Goal: Information Seeking & Learning: Learn about a topic

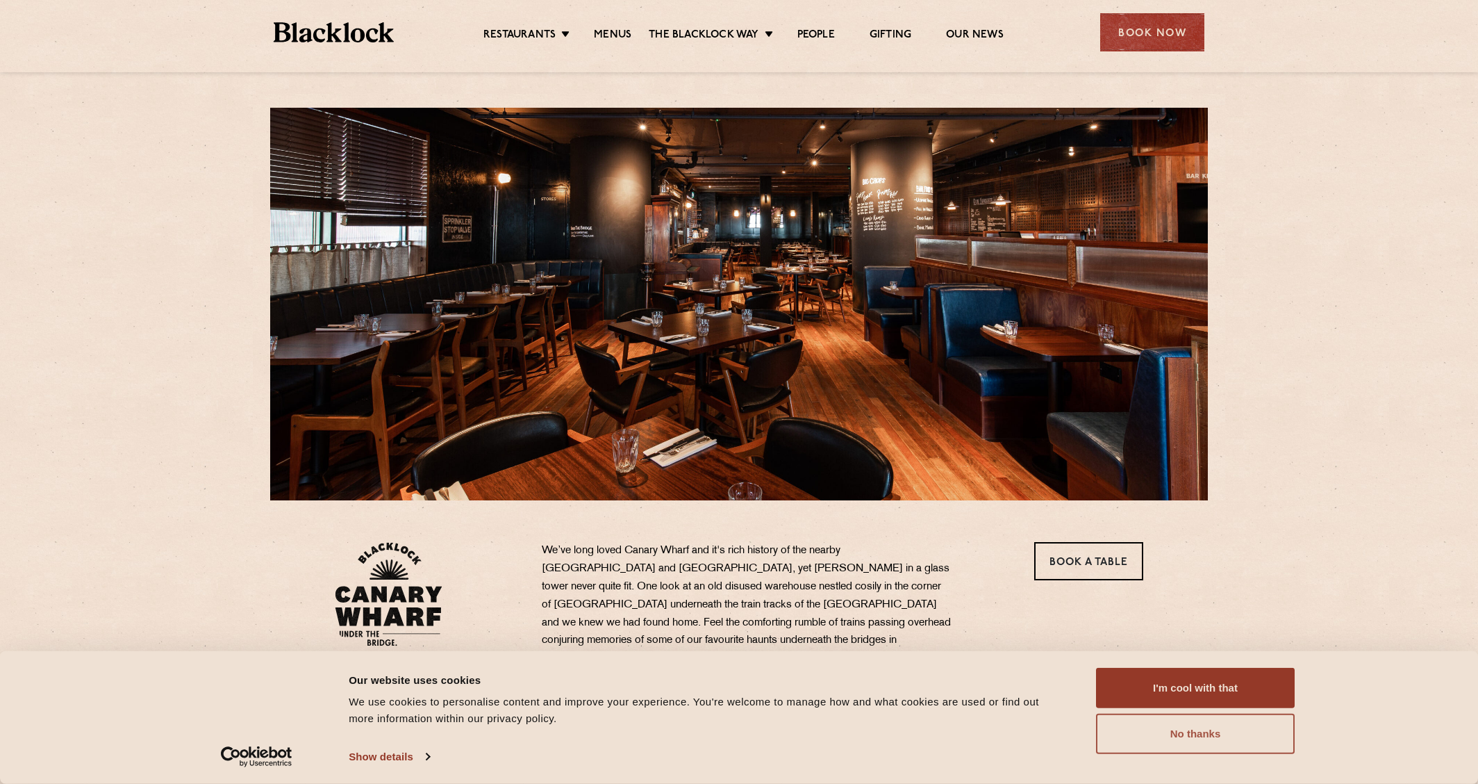
click at [1254, 745] on button "No thanks" at bounding box center [1195, 733] width 199 height 40
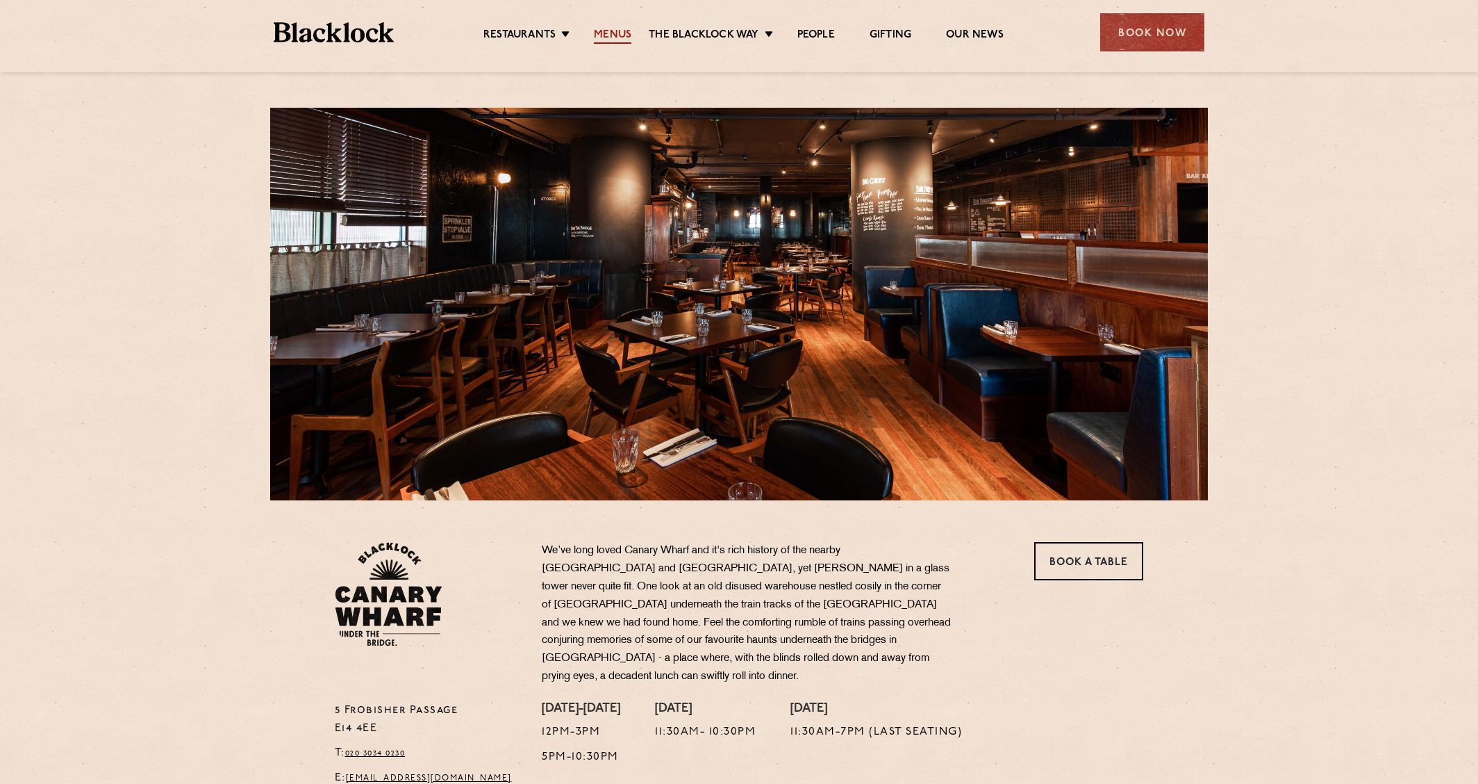
click at [619, 38] on link "Menus" at bounding box center [613, 35] width 38 height 15
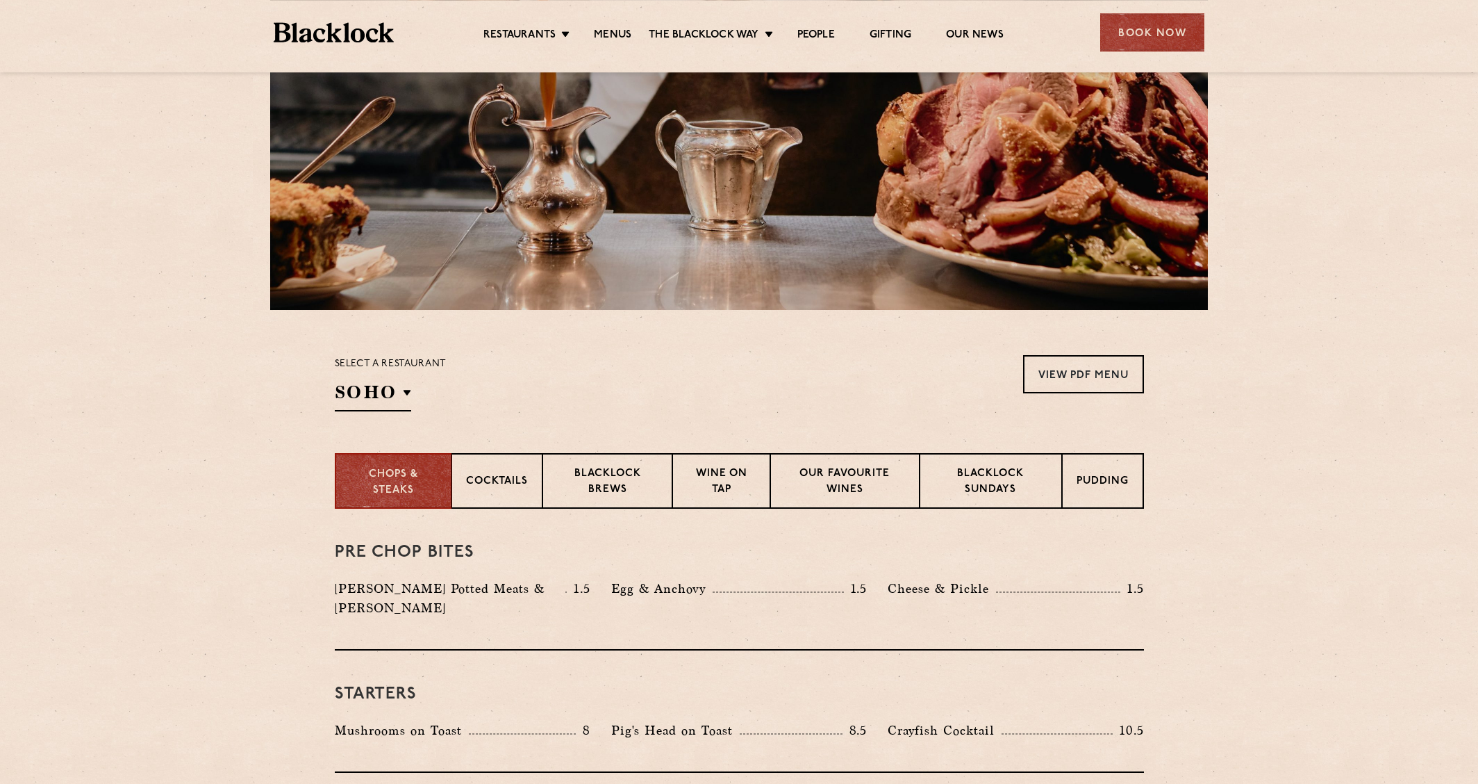
scroll to position [238, 0]
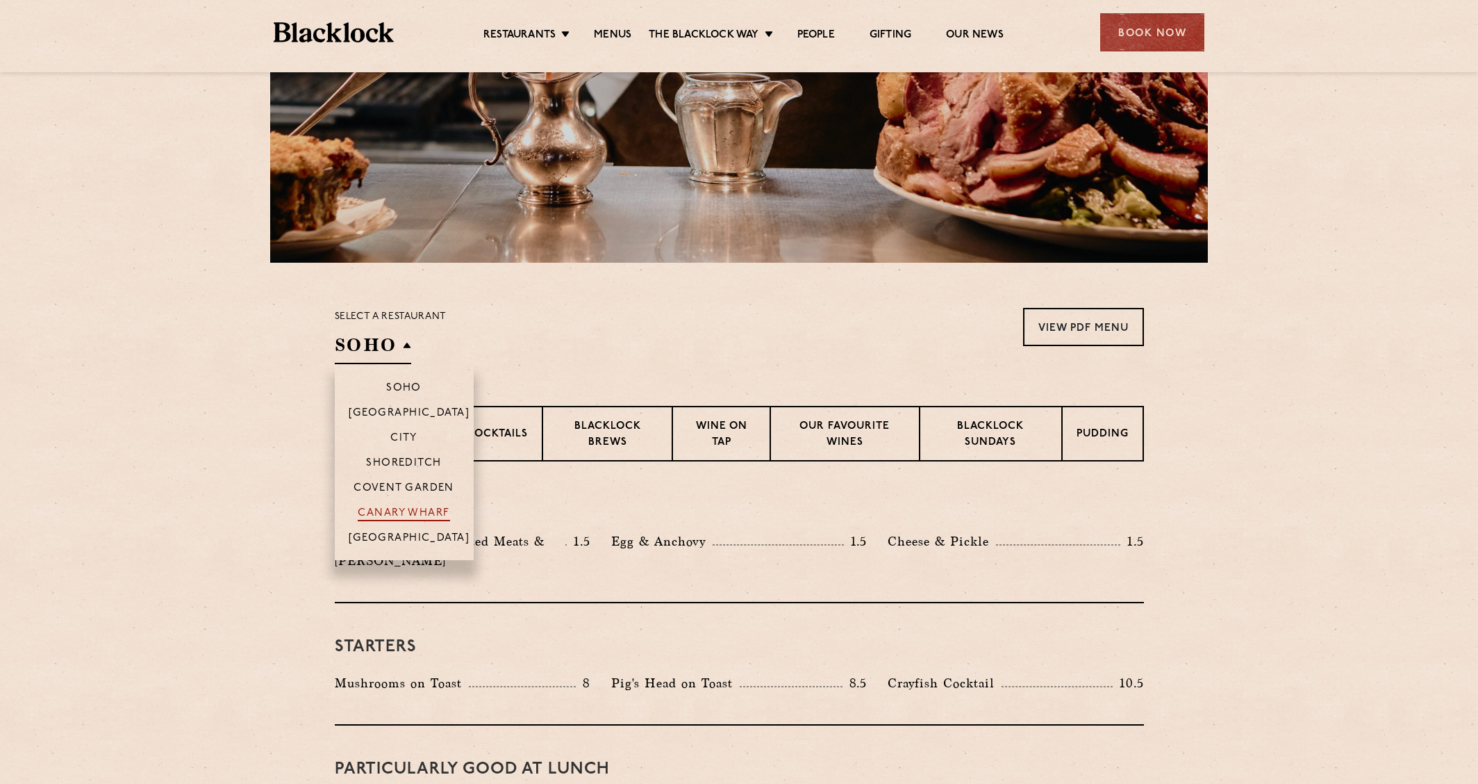
click at [407, 511] on p "Canary Wharf" at bounding box center [404, 514] width 92 height 14
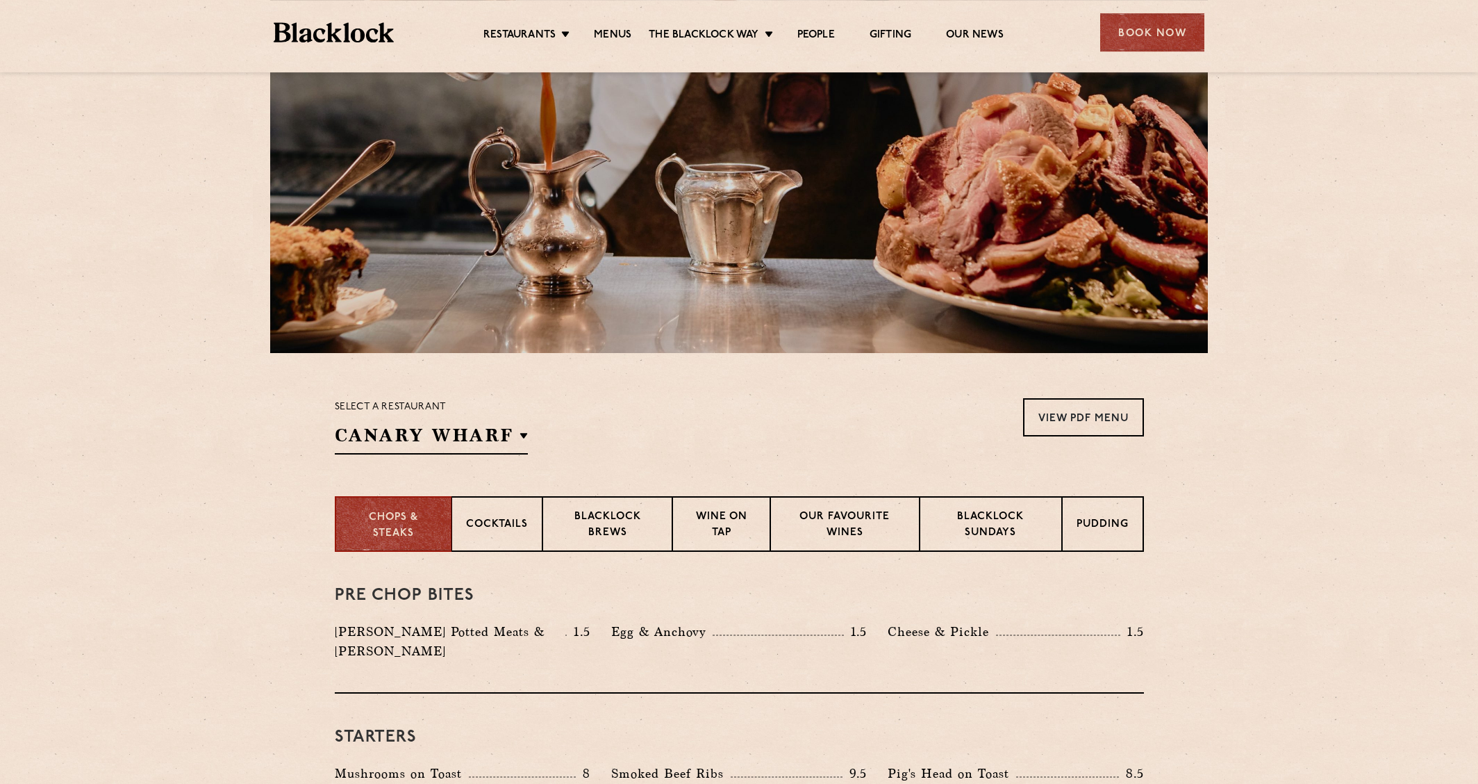
scroll to position [158, 0]
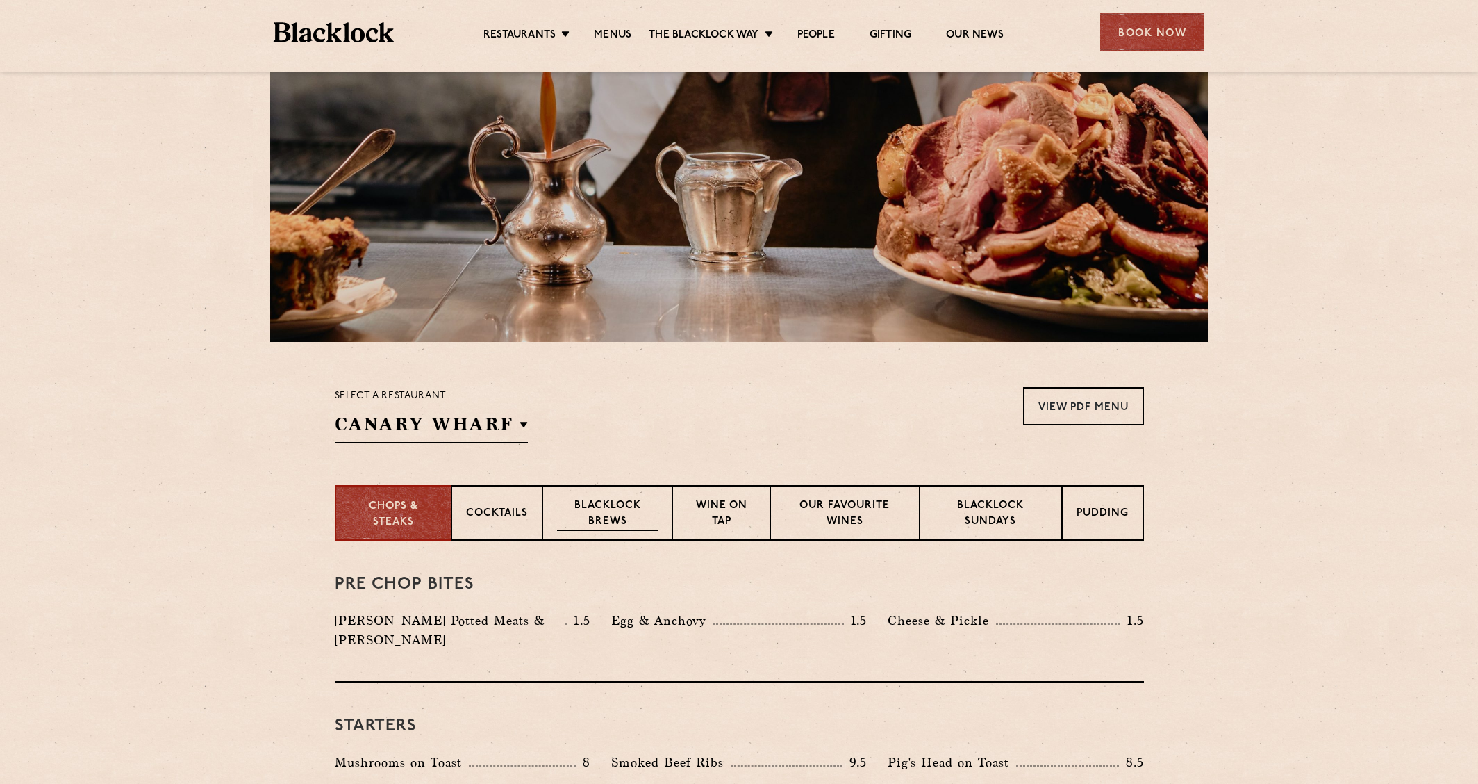
click at [615, 504] on p "Blacklock Brews" at bounding box center [607, 514] width 101 height 33
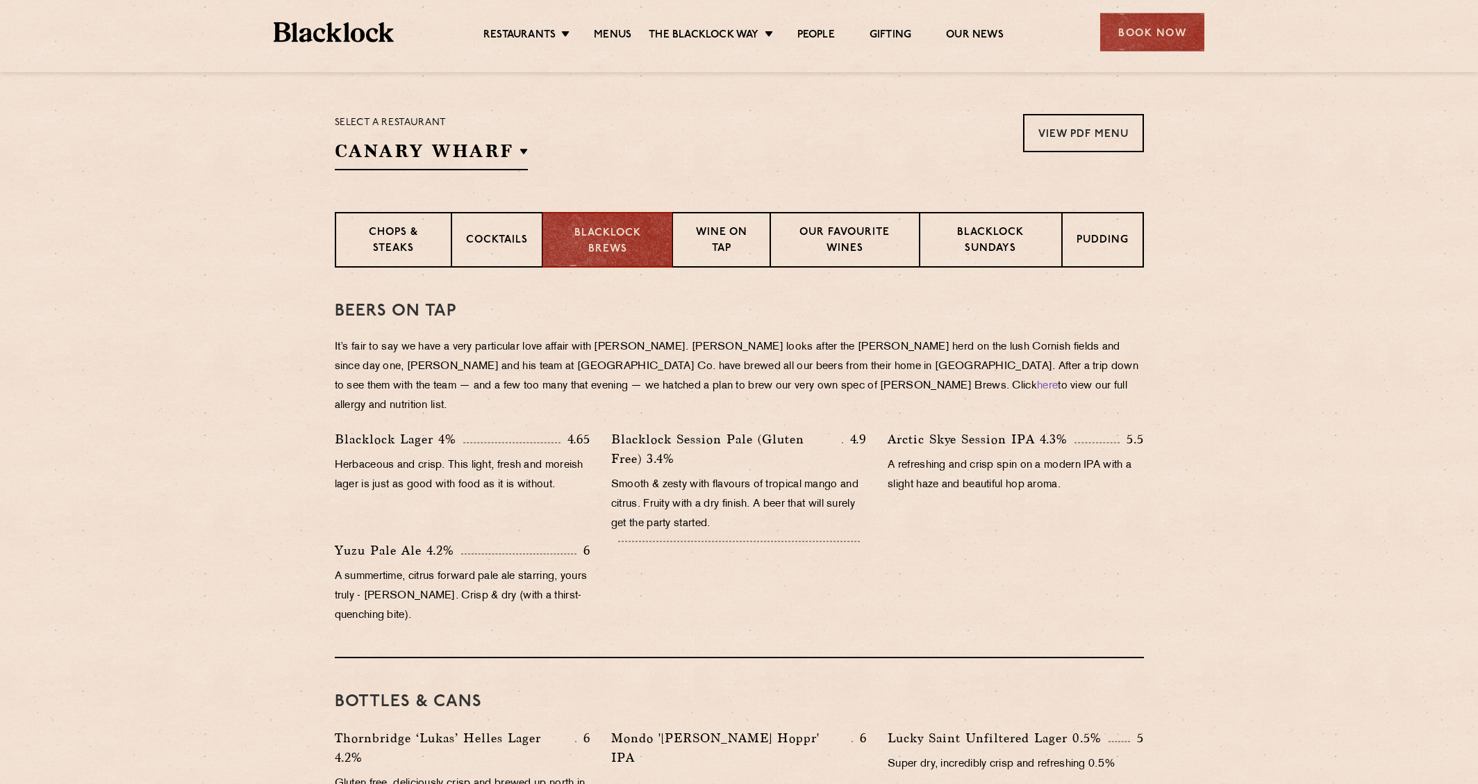
scroll to position [475, 0]
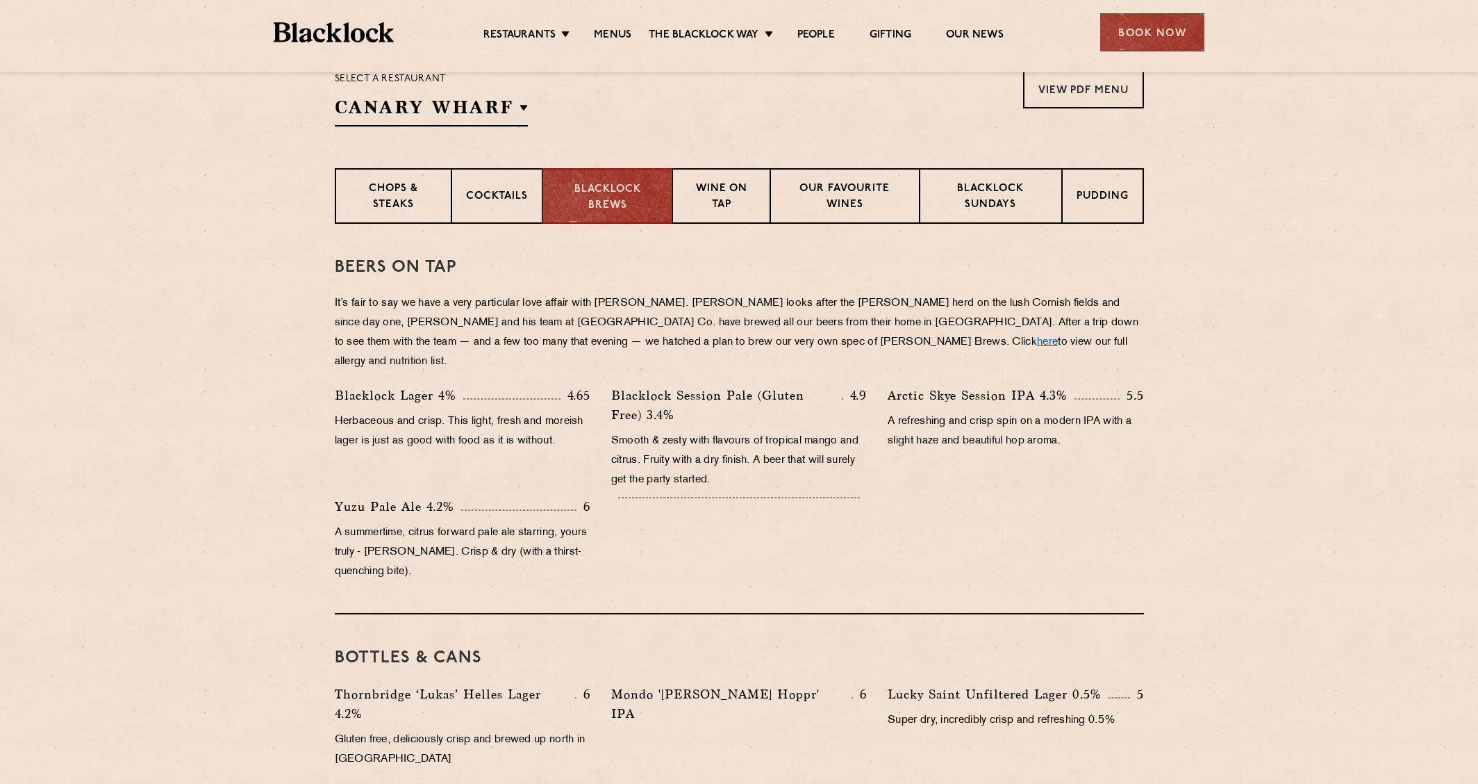
click at [1037, 341] on link "here" at bounding box center [1047, 342] width 21 height 10
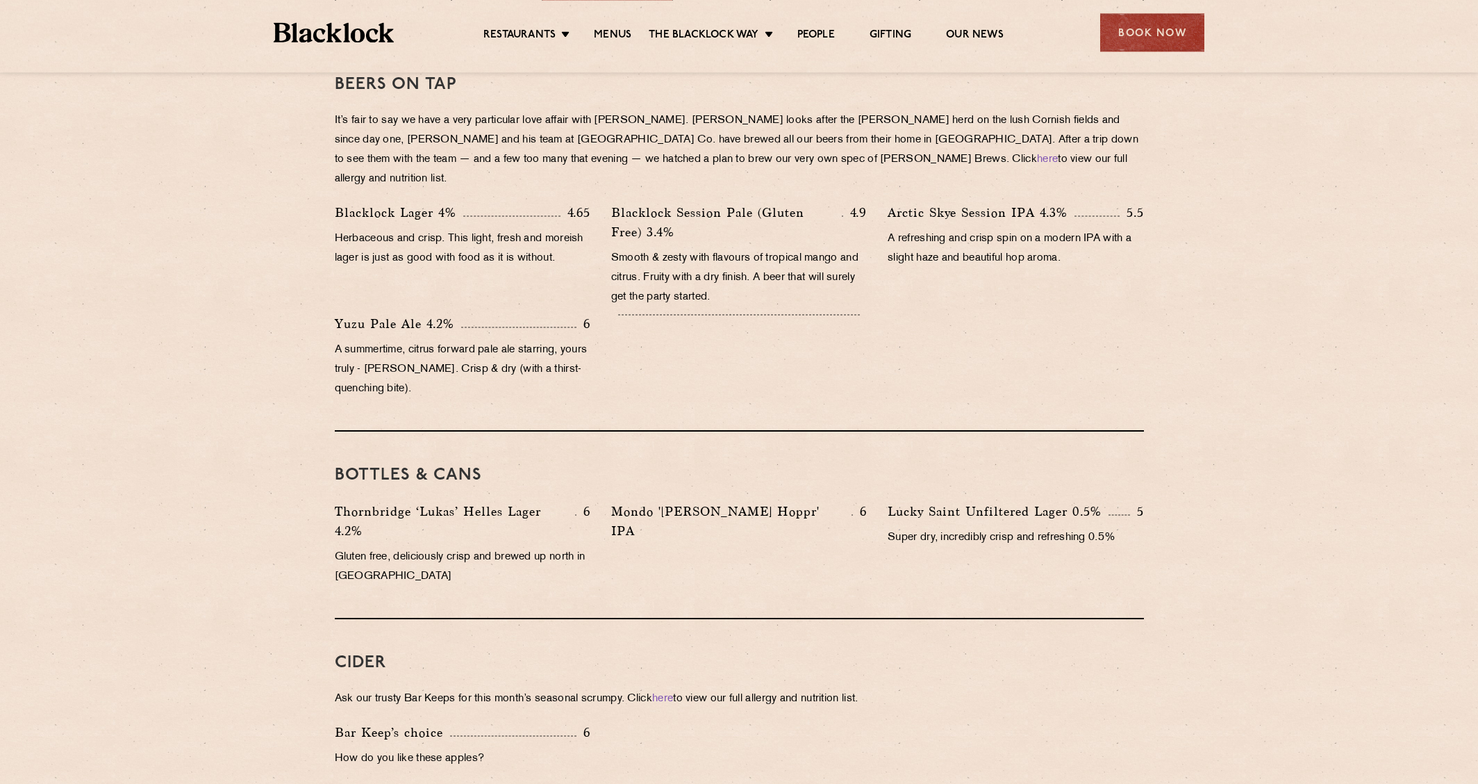
scroll to position [440, 0]
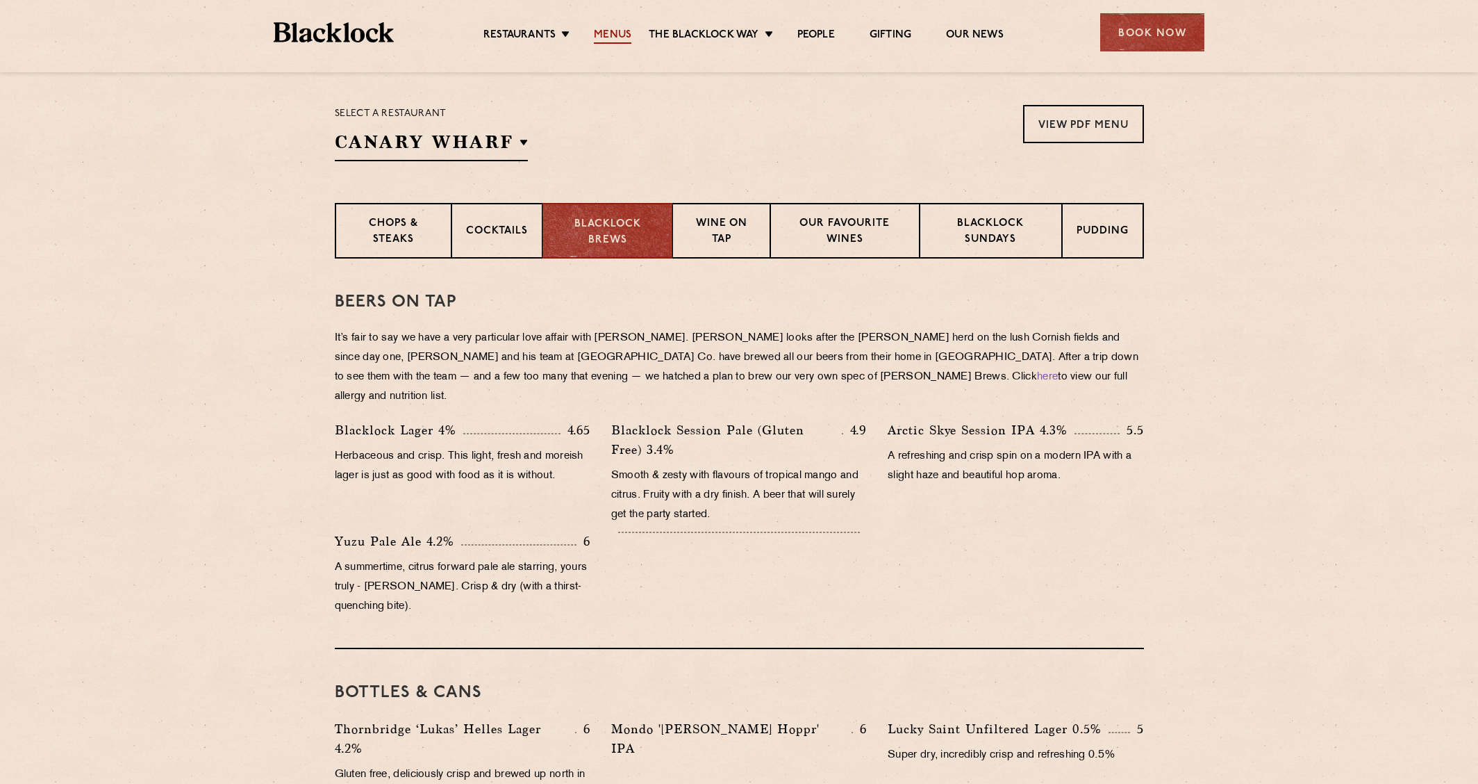
click at [611, 34] on link "Menus" at bounding box center [613, 35] width 38 height 15
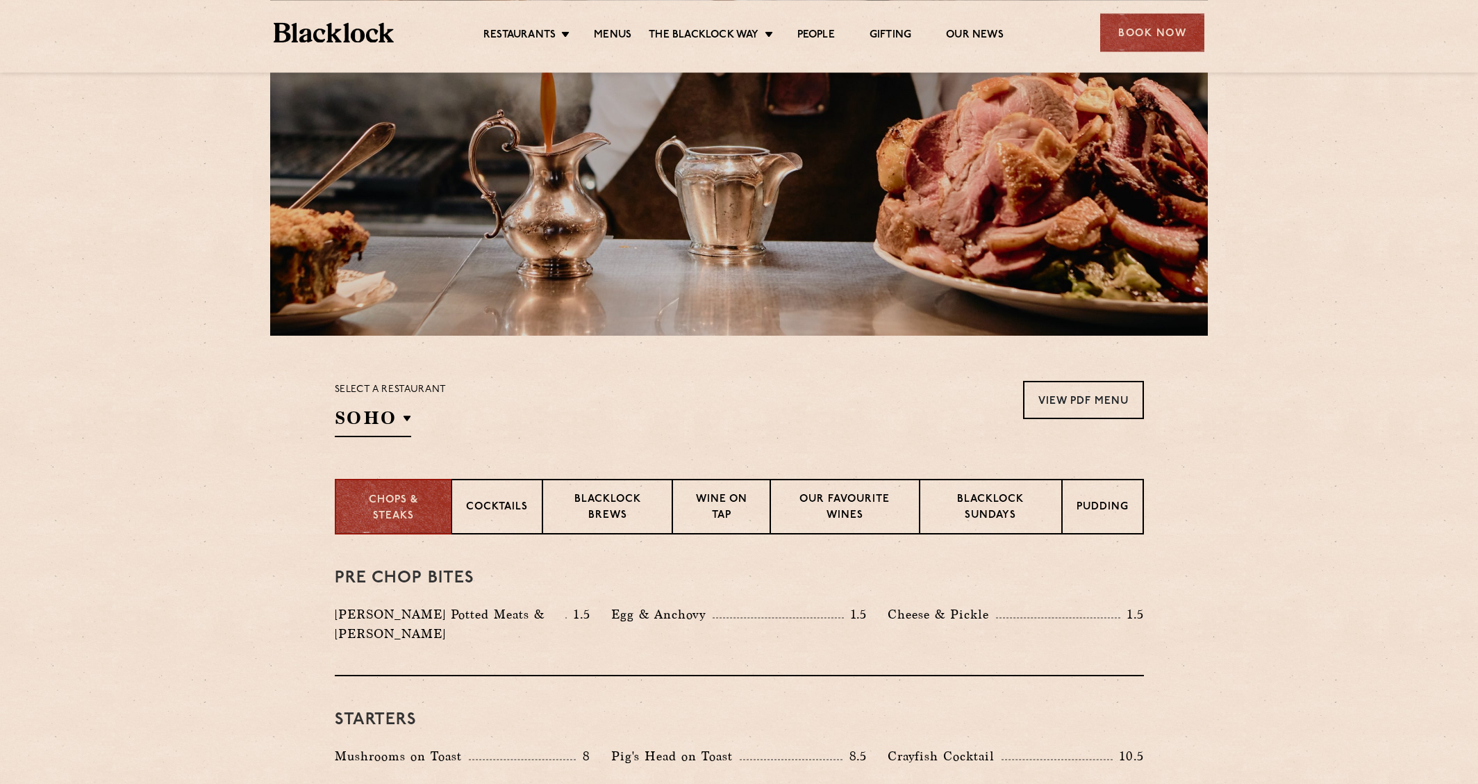
scroll to position [317, 0]
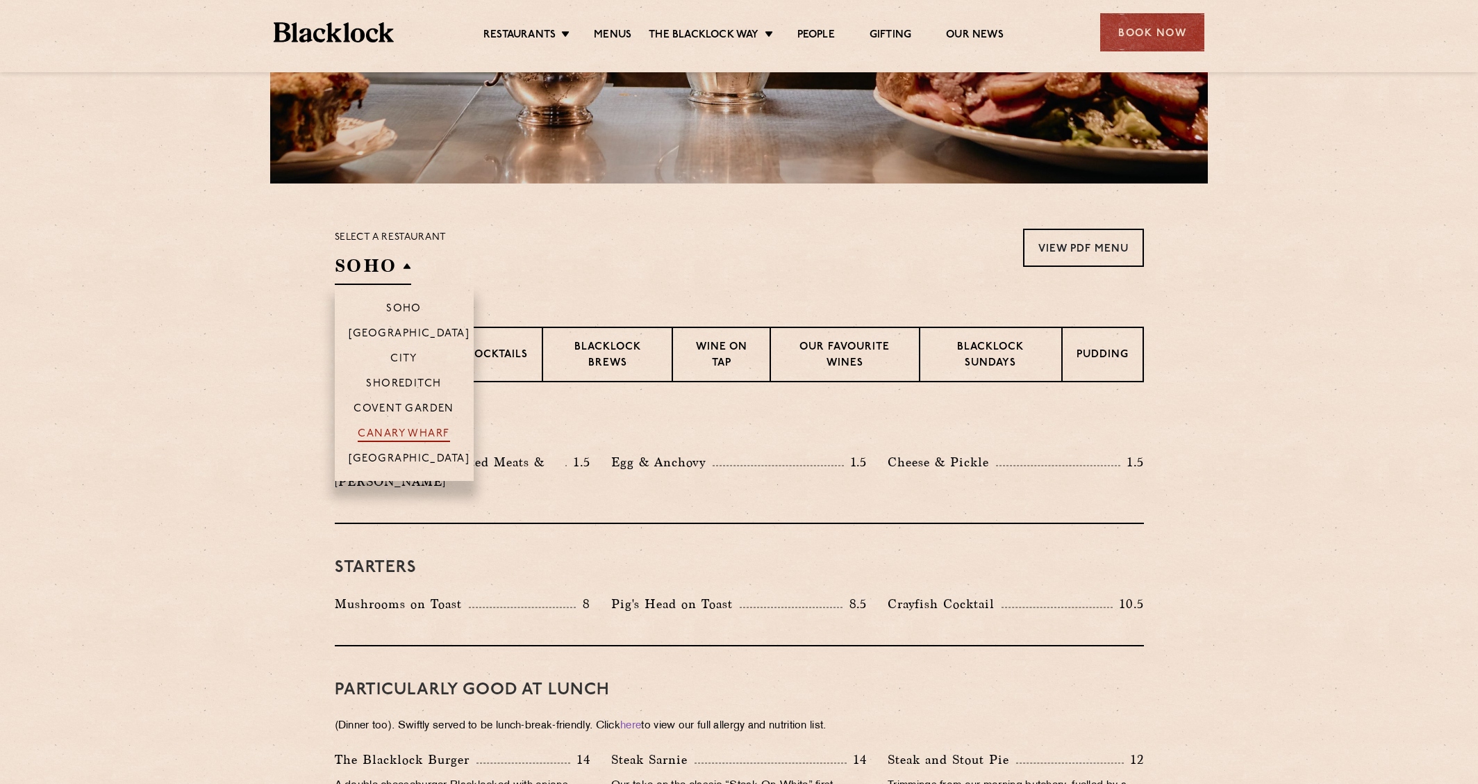
click at [404, 428] on p "Canary Wharf" at bounding box center [404, 435] width 92 height 14
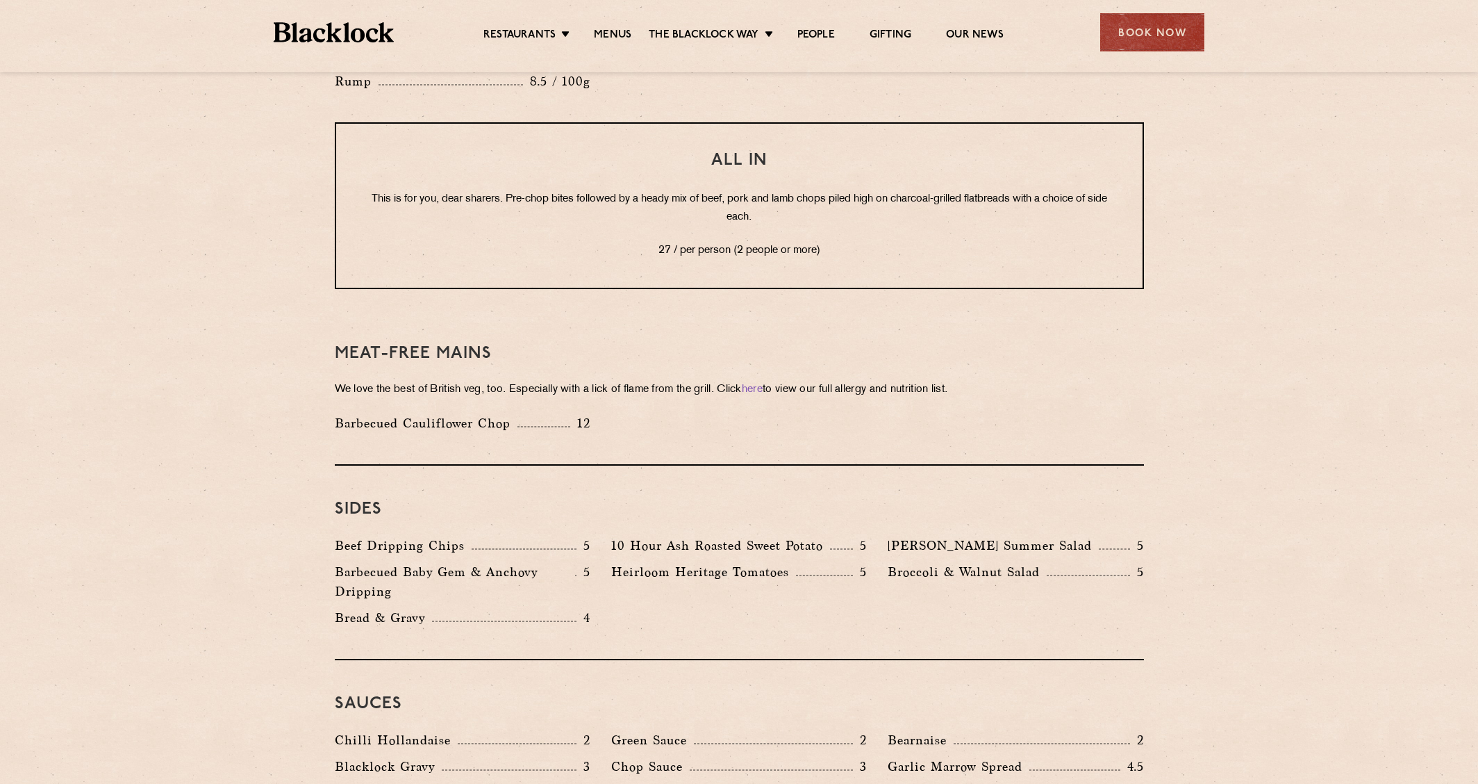
scroll to position [1449, 0]
